Goal: Book appointment/travel/reservation

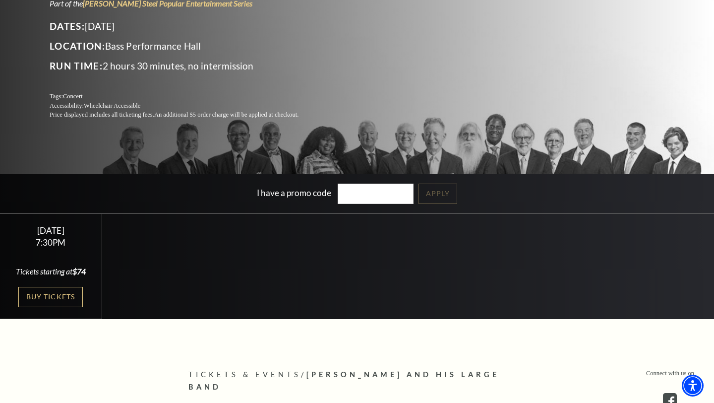
scroll to position [139, 0]
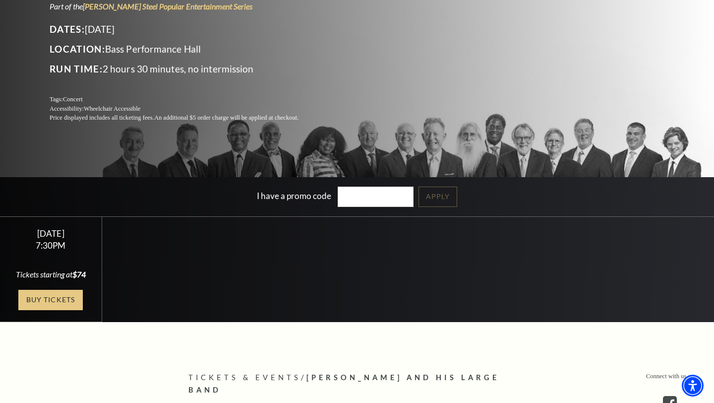
click at [63, 297] on link "Buy Tickets" at bounding box center [50, 300] width 64 height 20
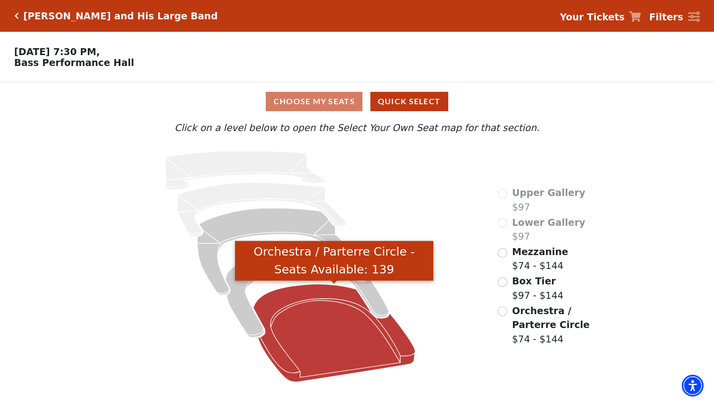
click at [331, 327] on icon "Orchestra / Parterre Circle - Seats Available: 139" at bounding box center [335, 333] width 162 height 98
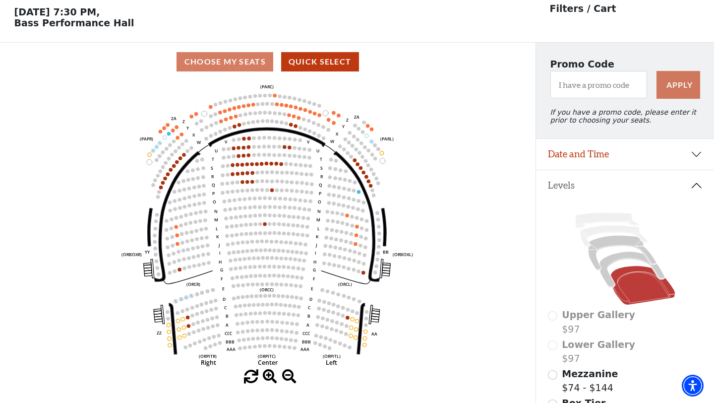
scroll to position [46, 0]
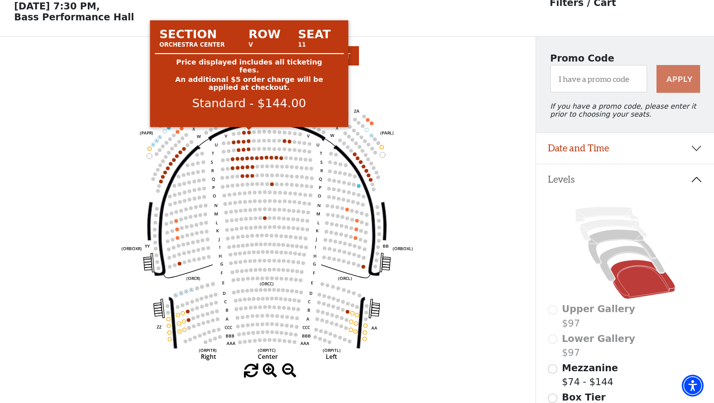
click at [248, 132] on circle at bounding box center [249, 131] width 3 height 3
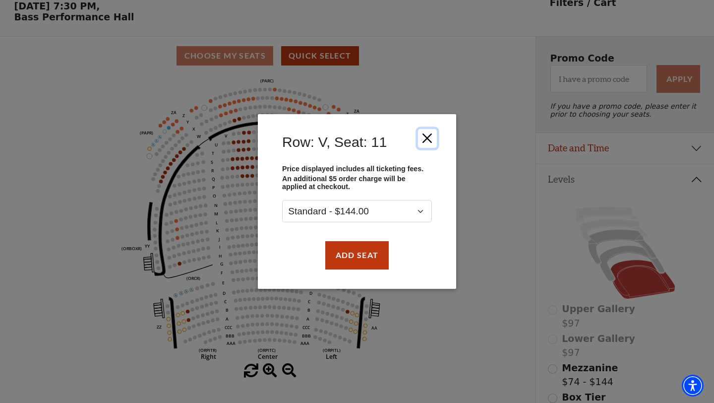
click at [430, 141] on button "Close" at bounding box center [427, 138] width 19 height 19
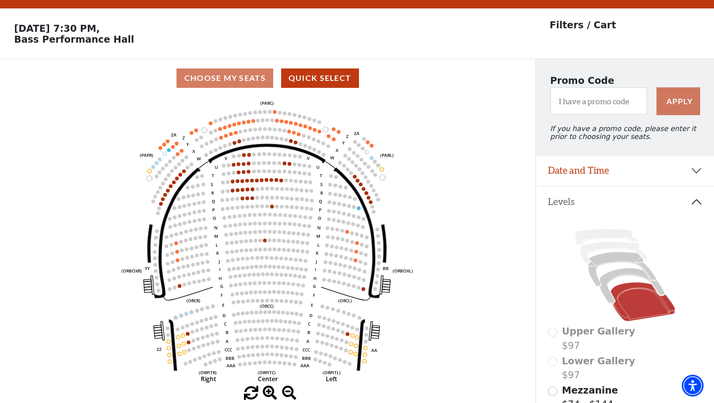
scroll to position [0, 0]
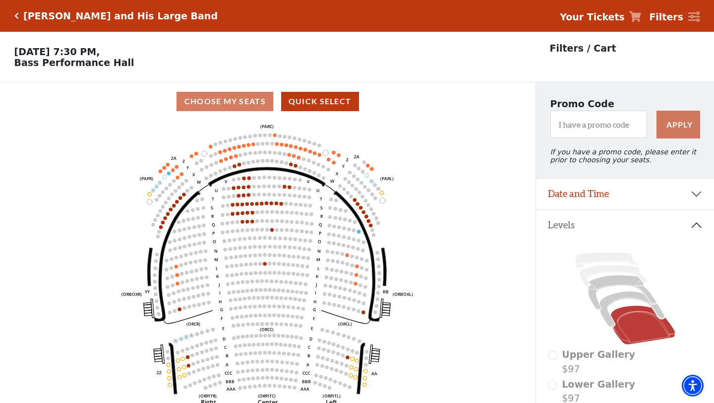
click at [15, 17] on icon "Click here to go back to filters" at bounding box center [16, 15] width 4 height 7
